Goal: Information Seeking & Learning: Learn about a topic

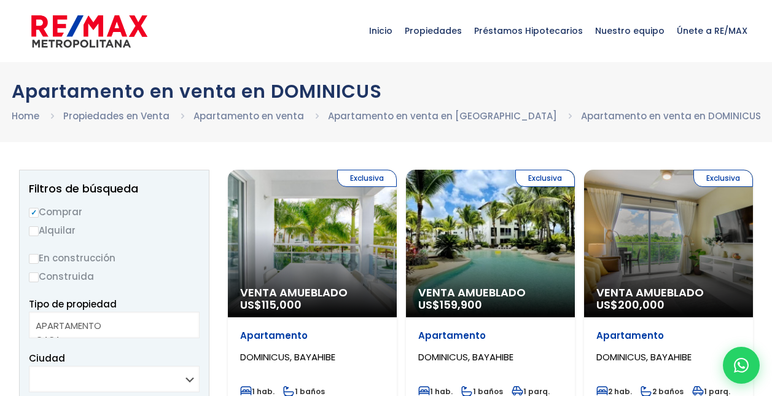
select select
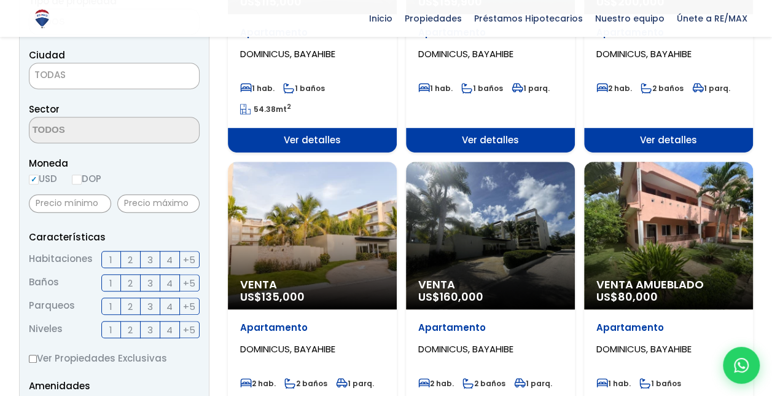
scroll to position [184, 0]
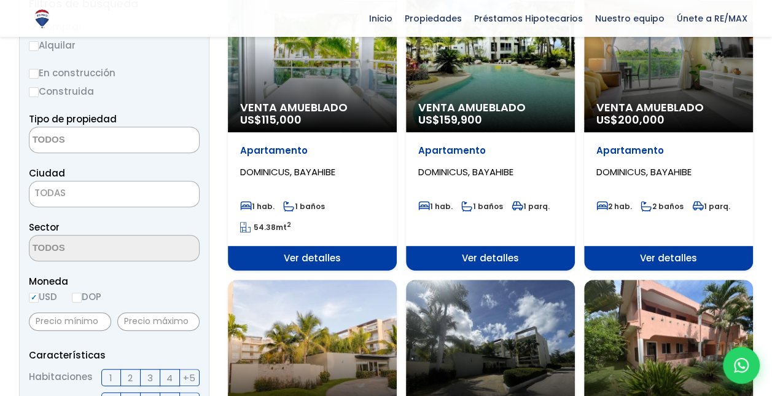
click at [351, 85] on div "Exclusiva Venta Amueblado US$ 115,000" at bounding box center [312, 58] width 169 height 147
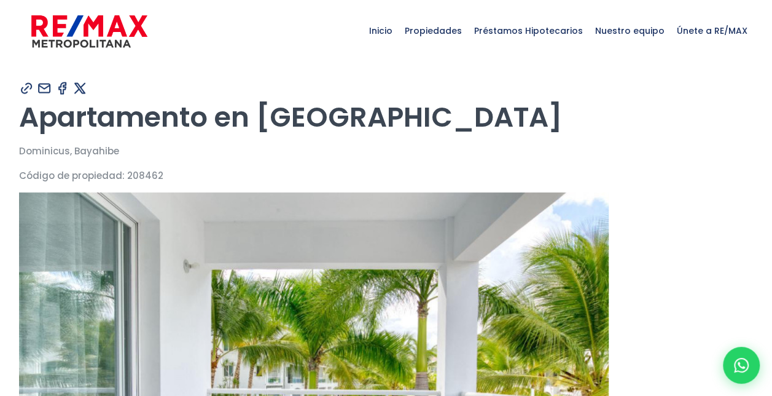
click at [270, 117] on h1 "Apartamento en Dominicus" at bounding box center [386, 117] width 735 height 34
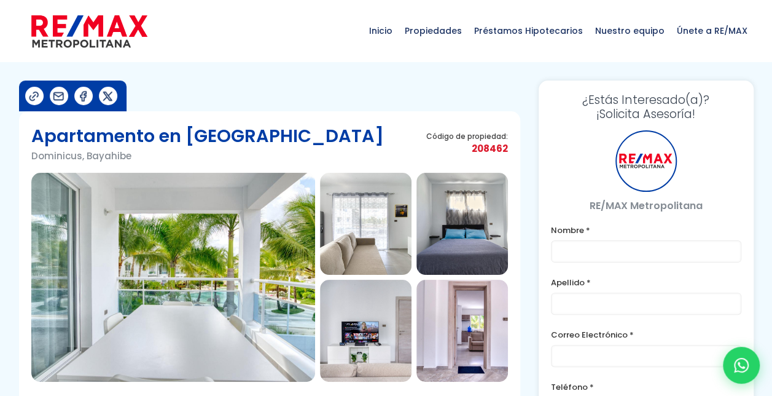
click at [267, 259] on img at bounding box center [173, 277] width 284 height 209
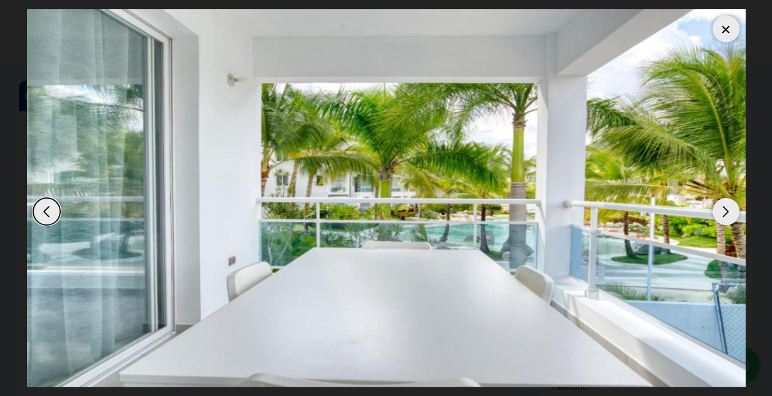
click at [726, 211] on div "Next slide" at bounding box center [726, 211] width 27 height 27
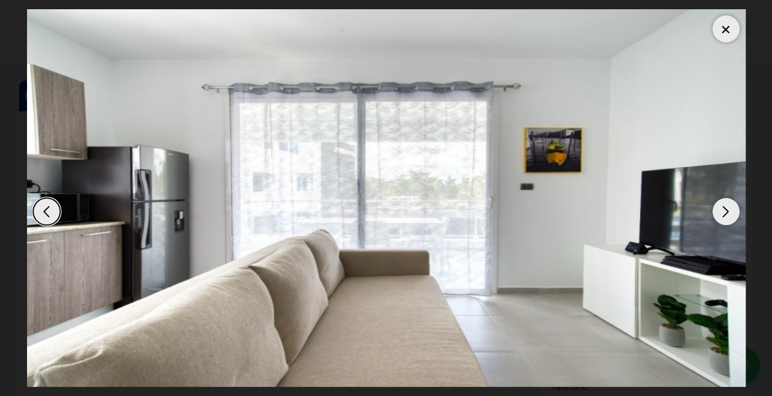
click at [726, 211] on div "Next slide" at bounding box center [726, 211] width 27 height 27
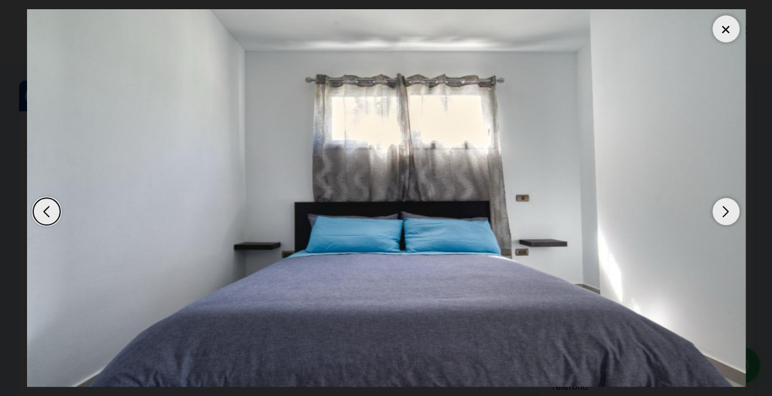
click at [726, 211] on div "Next slide" at bounding box center [726, 211] width 27 height 27
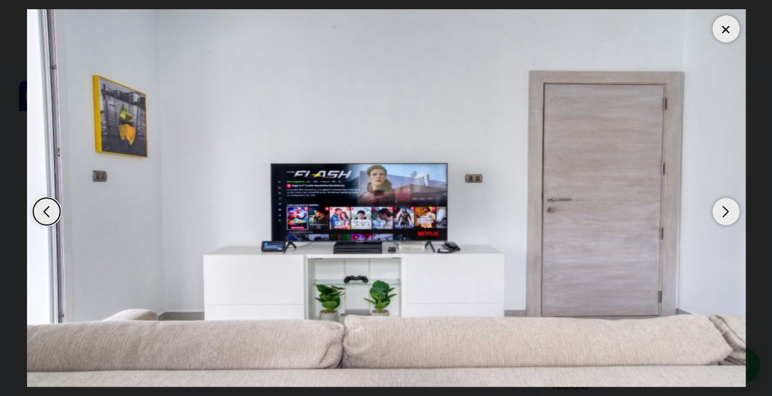
click at [726, 211] on div "Next slide" at bounding box center [726, 211] width 27 height 27
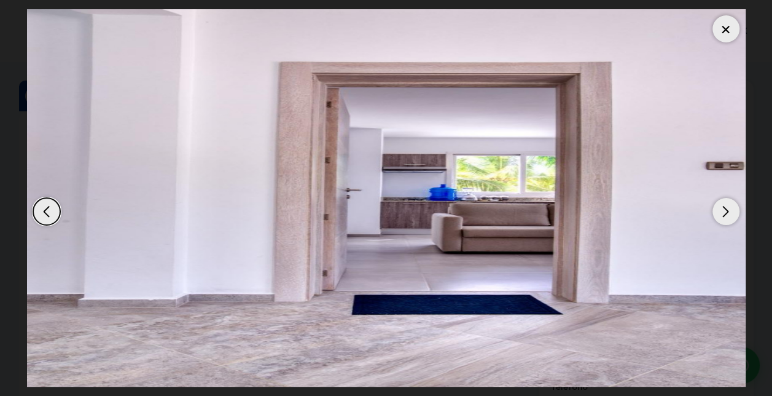
click at [726, 211] on div "Next slide" at bounding box center [726, 211] width 27 height 27
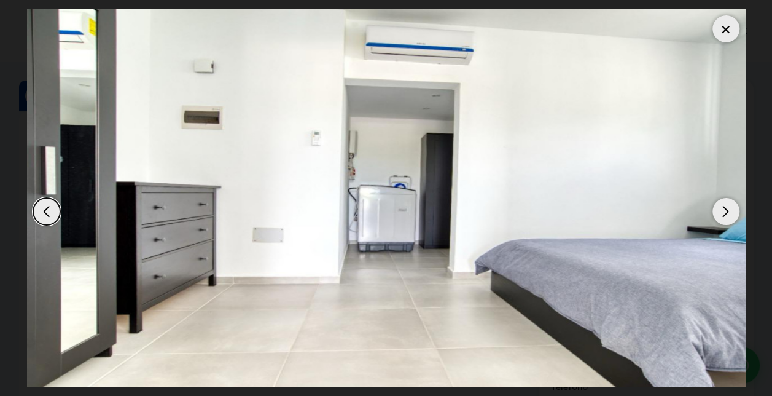
click at [716, 23] on div at bounding box center [726, 28] width 27 height 27
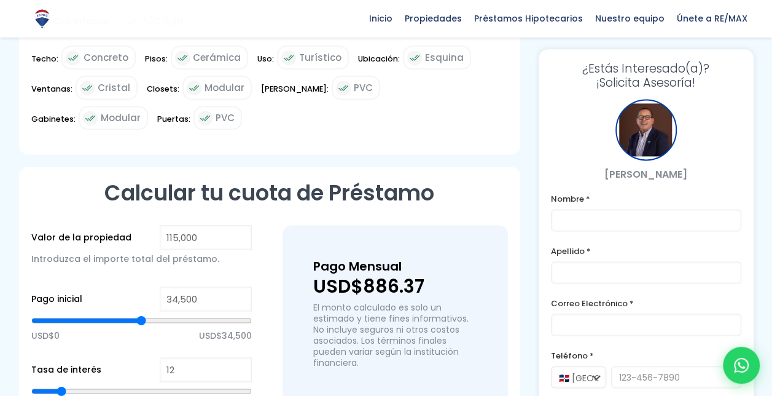
scroll to position [799, 0]
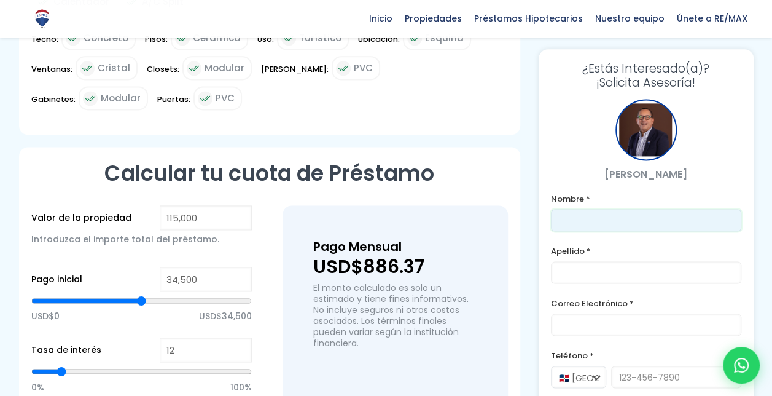
click at [701, 209] on input "text" at bounding box center [646, 220] width 190 height 22
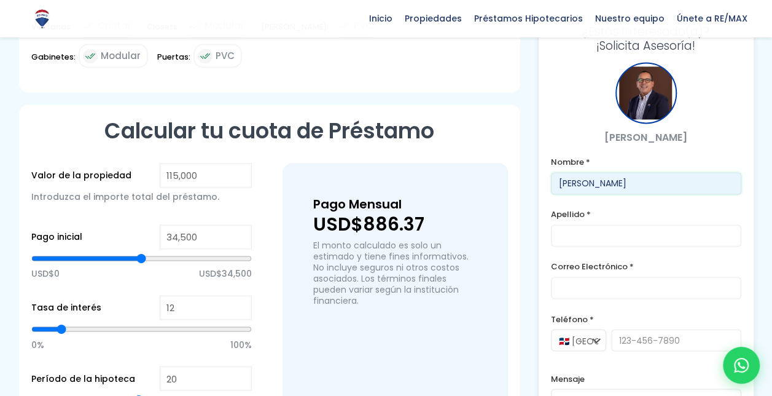
scroll to position [860, 0]
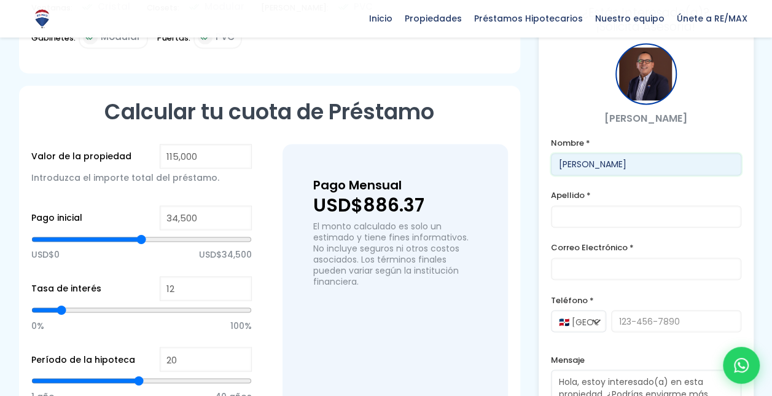
type input "Mirya"
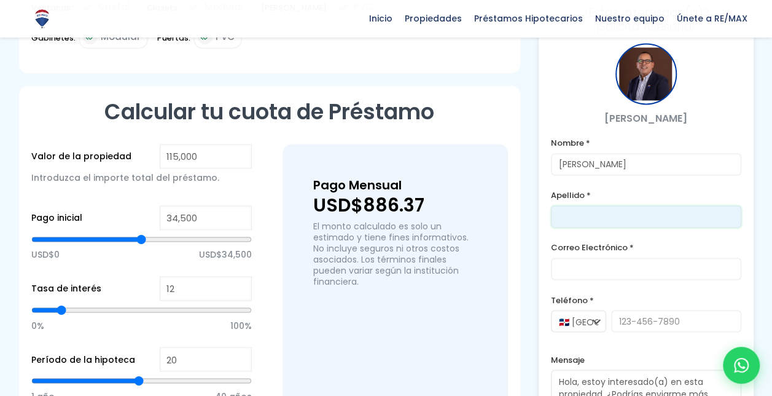
click at [595, 205] on input "text" at bounding box center [646, 216] width 190 height 22
type input "Porcheddu"
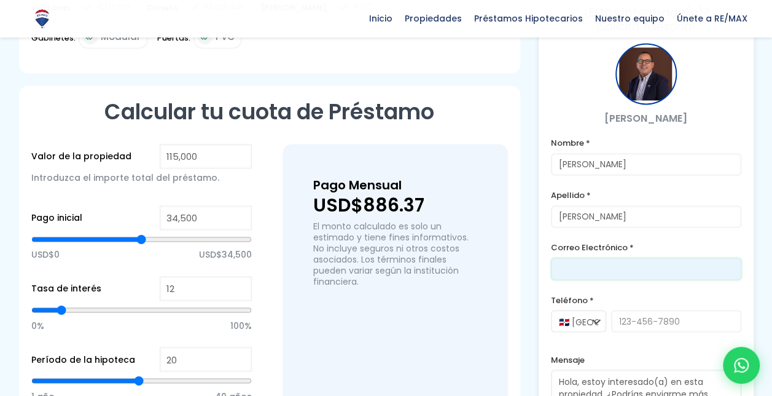
click at [575, 257] on input "email" at bounding box center [646, 268] width 190 height 22
type input "Miryaporcheddu@gmail.com"
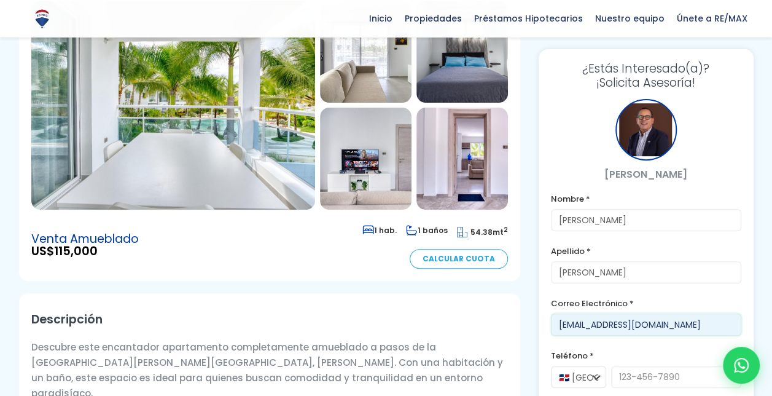
scroll to position [61, 0]
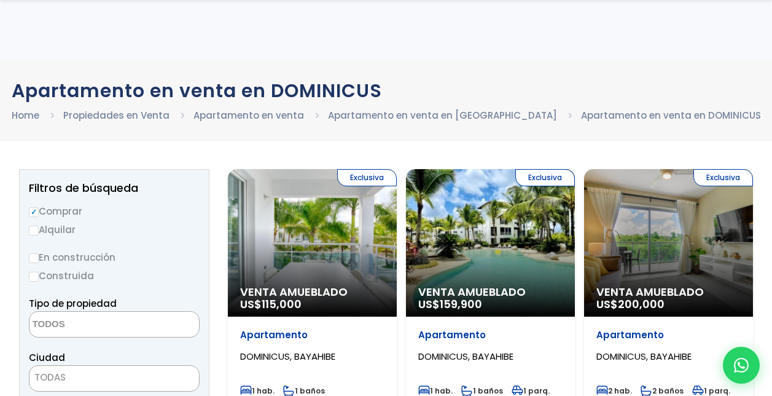
select select
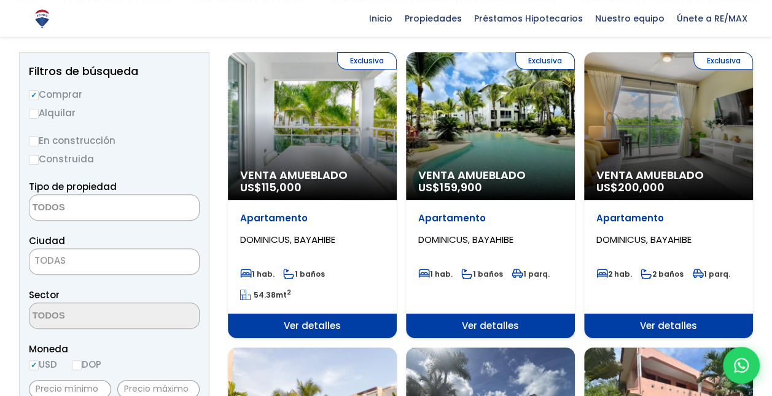
scroll to position [61, 0]
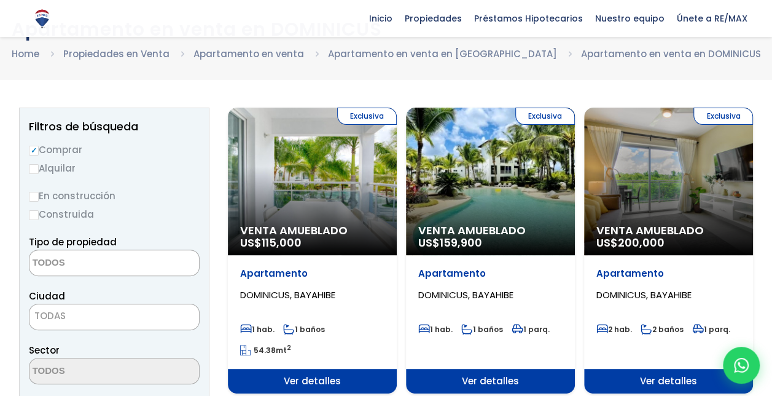
click at [397, 197] on div "Exclusiva Venta Amueblado US$ 159,900" at bounding box center [312, 181] width 169 height 147
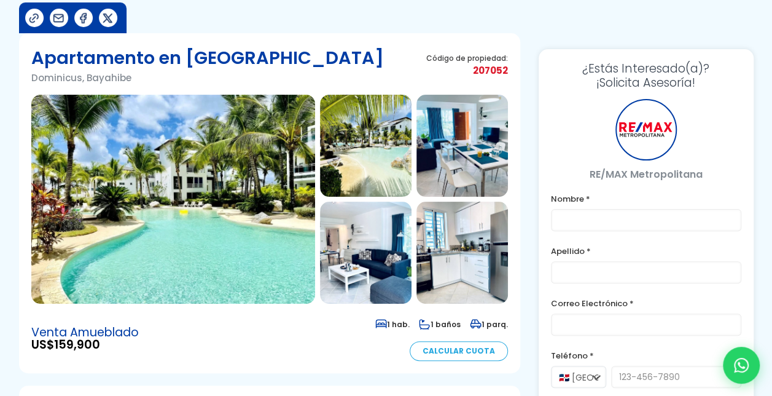
scroll to position [123, 0]
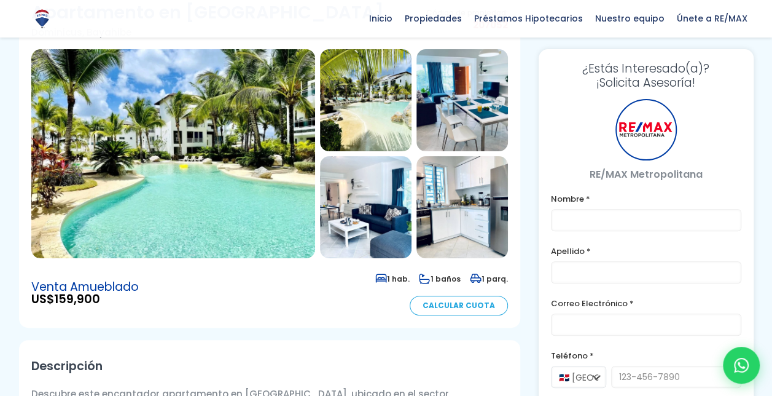
click at [367, 114] on img at bounding box center [366, 100] width 92 height 102
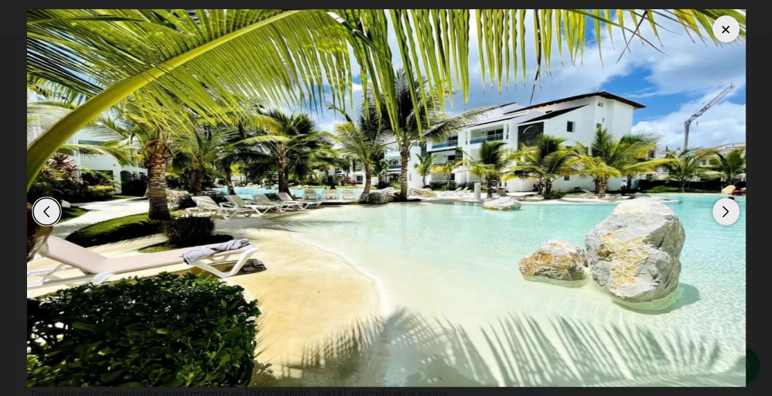
click at [732, 214] on div "Next slide" at bounding box center [726, 211] width 27 height 27
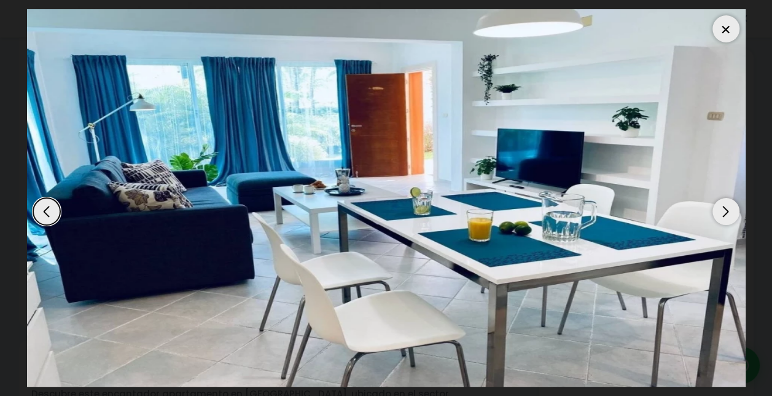
click at [732, 214] on div "Next slide" at bounding box center [726, 211] width 27 height 27
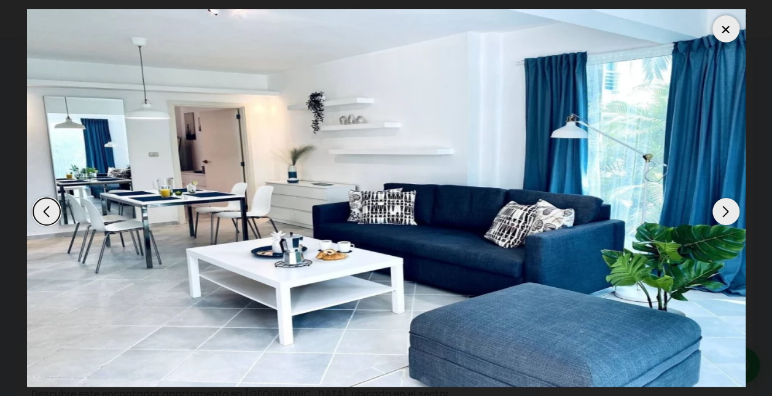
click at [732, 214] on div "Next slide" at bounding box center [726, 211] width 27 height 27
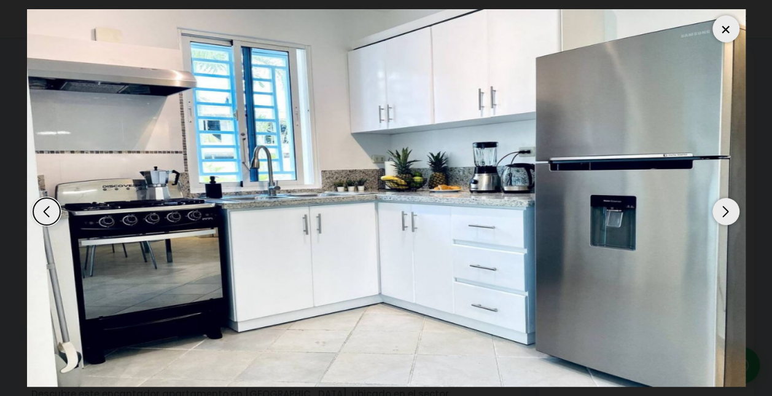
click at [732, 214] on div "Next slide" at bounding box center [726, 211] width 27 height 27
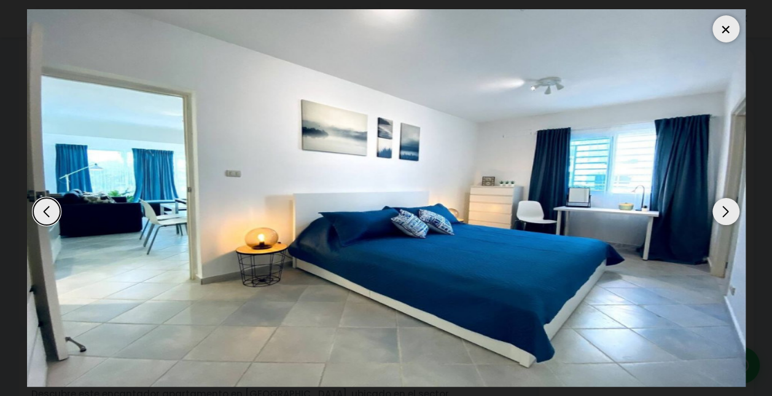
click at [732, 214] on div "Next slide" at bounding box center [726, 211] width 27 height 27
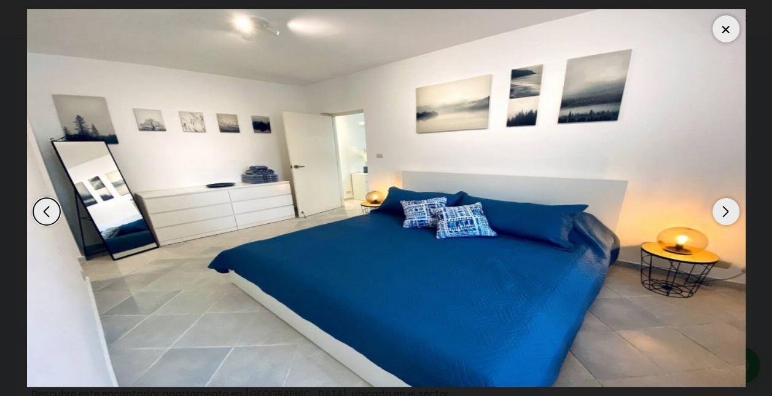
click at [732, 214] on div "Next slide" at bounding box center [726, 211] width 27 height 27
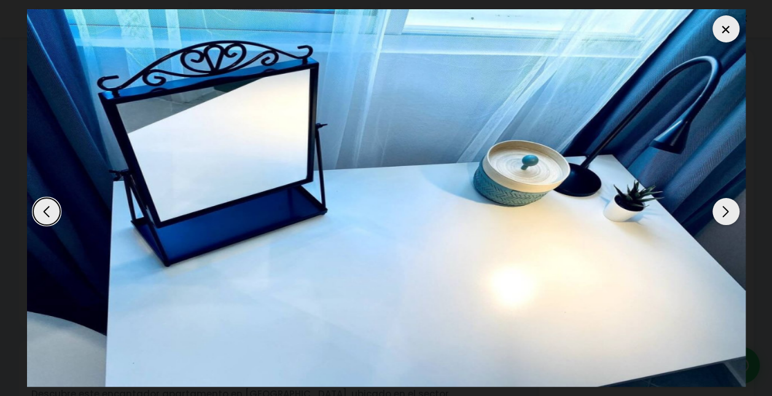
click at [732, 214] on div "Next slide" at bounding box center [726, 211] width 27 height 27
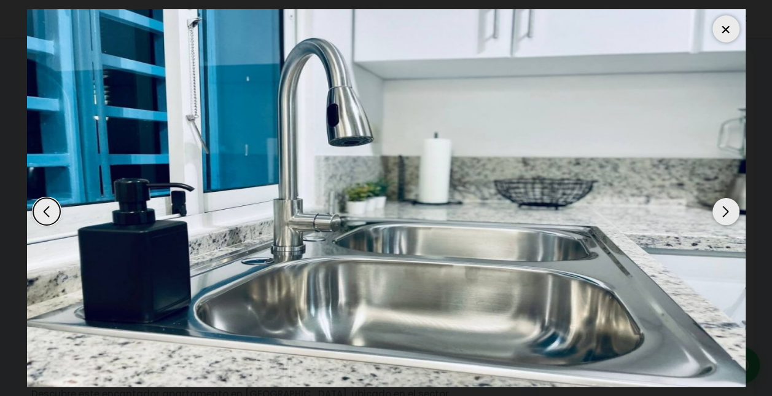
click at [718, 36] on div at bounding box center [726, 28] width 27 height 27
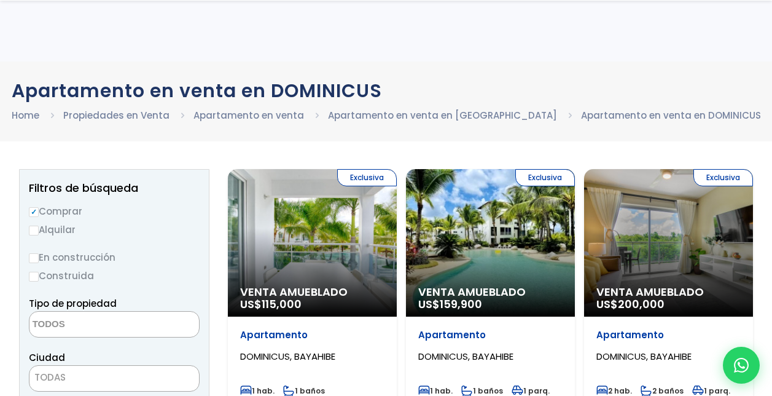
select select
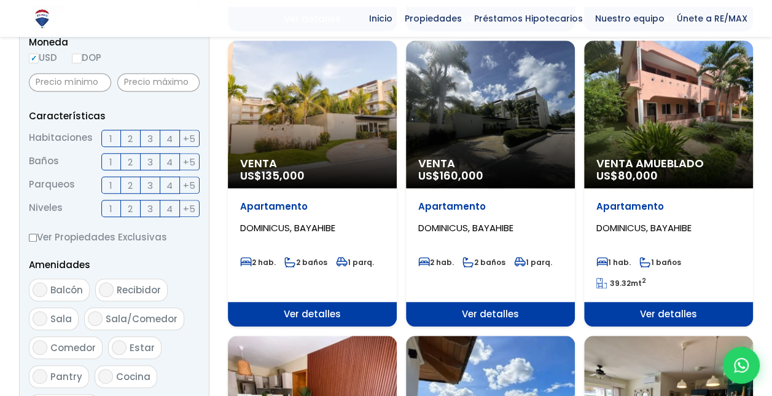
scroll to position [404, 0]
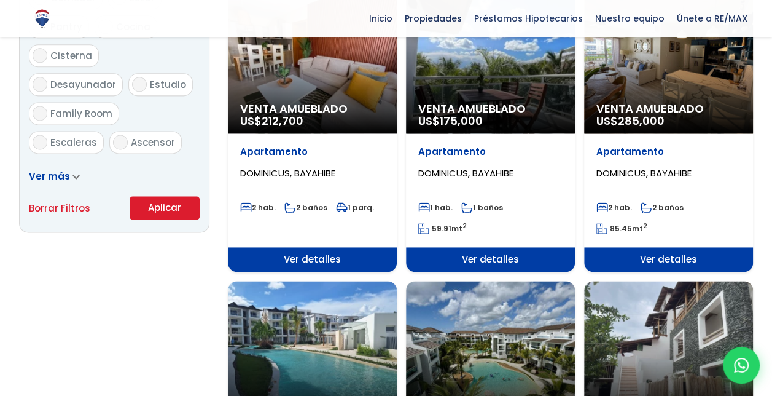
scroll to position [957, 0]
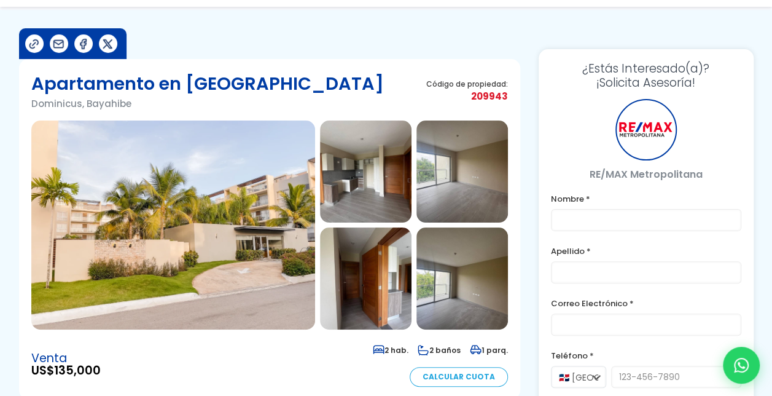
scroll to position [123, 0]
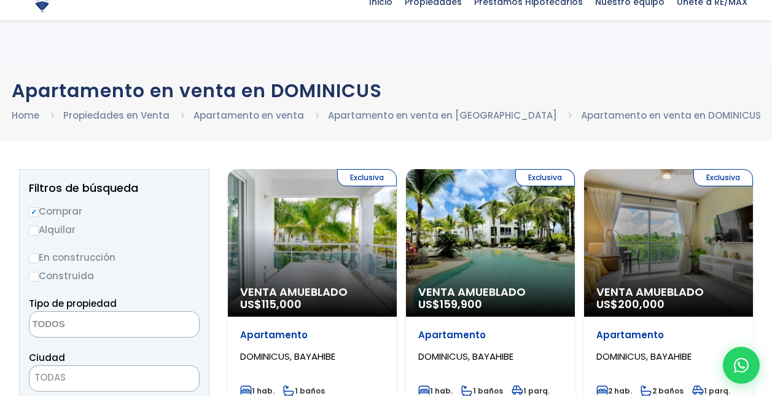
select select
